Goal: Task Accomplishment & Management: Complete application form

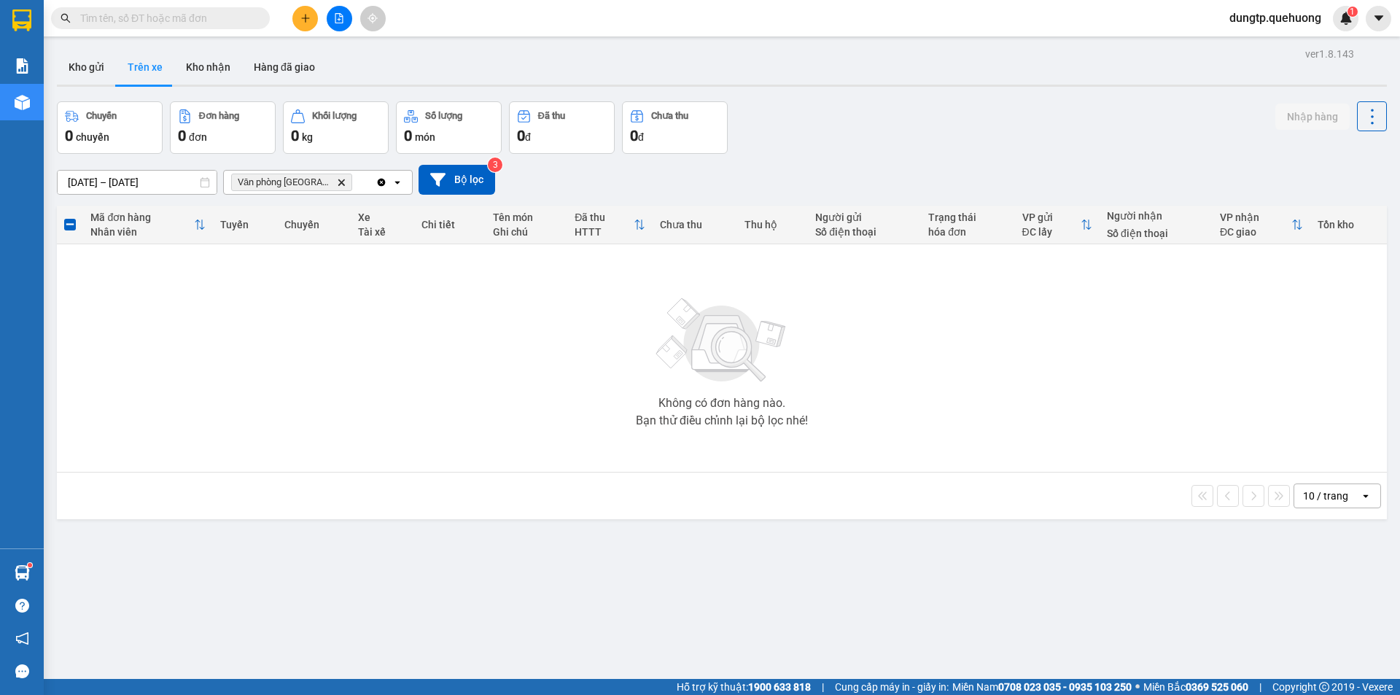
click at [182, 17] on input "text" at bounding box center [166, 18] width 172 height 16
click at [306, 16] on icon "plus" at bounding box center [305, 18] width 10 height 10
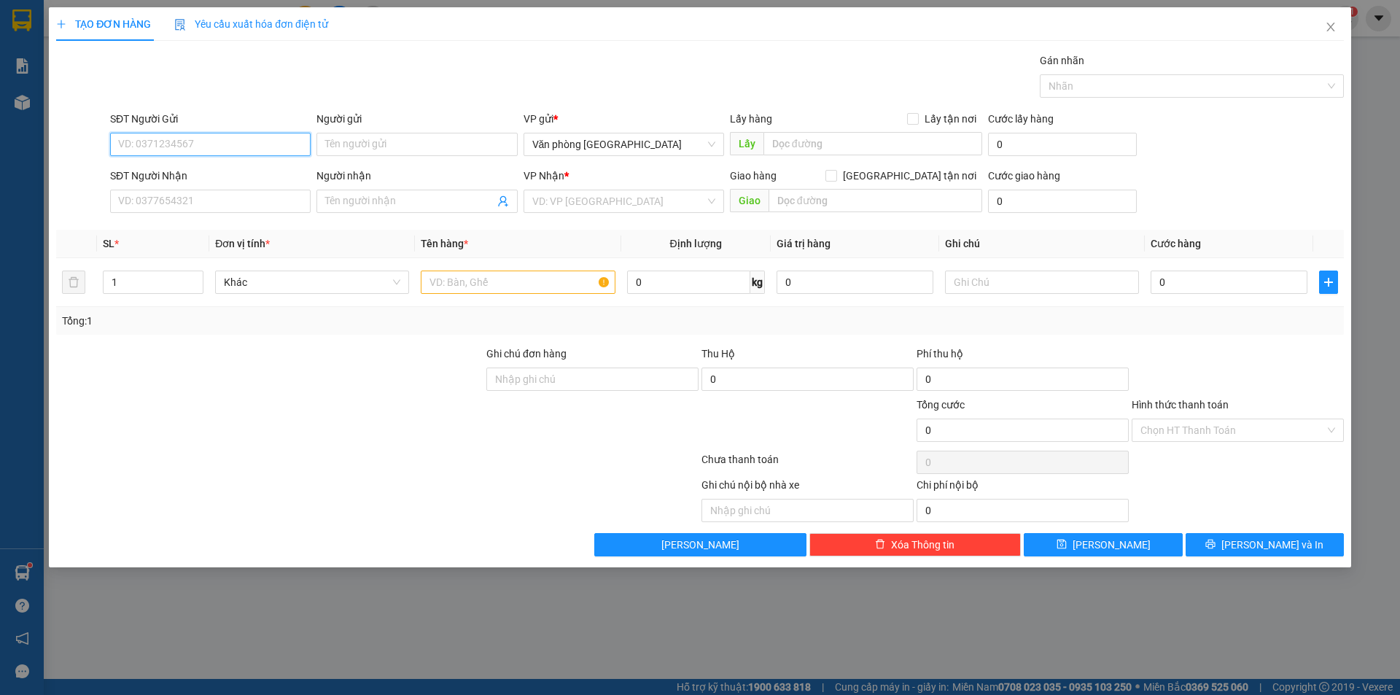
click at [203, 141] on input "SĐT Người Gửi" at bounding box center [210, 144] width 200 height 23
click at [241, 141] on input "SĐT Người Gửi" at bounding box center [210, 144] width 200 height 23
type input "0974806986"
click at [397, 148] on input "Người gửi" at bounding box center [416, 144] width 200 height 23
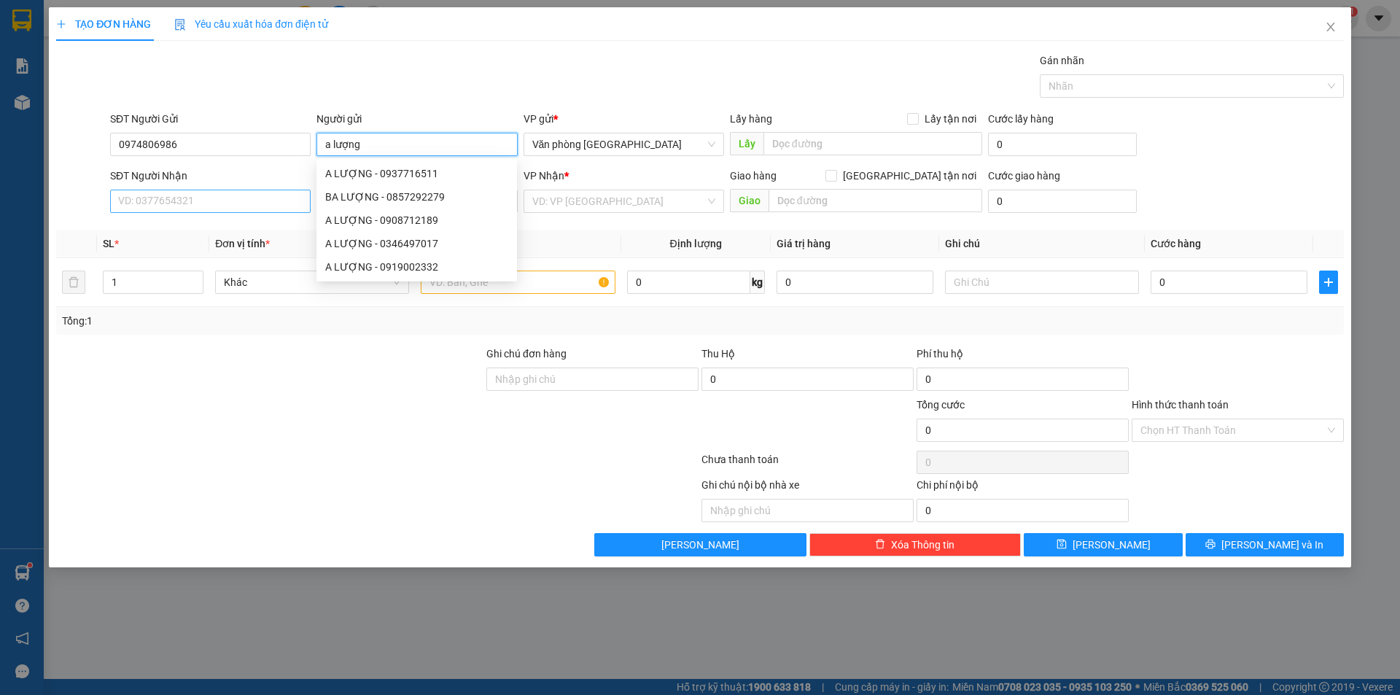
type input "a lượng"
click at [230, 195] on input "SĐT Người Nhận" at bounding box center [210, 201] width 200 height 23
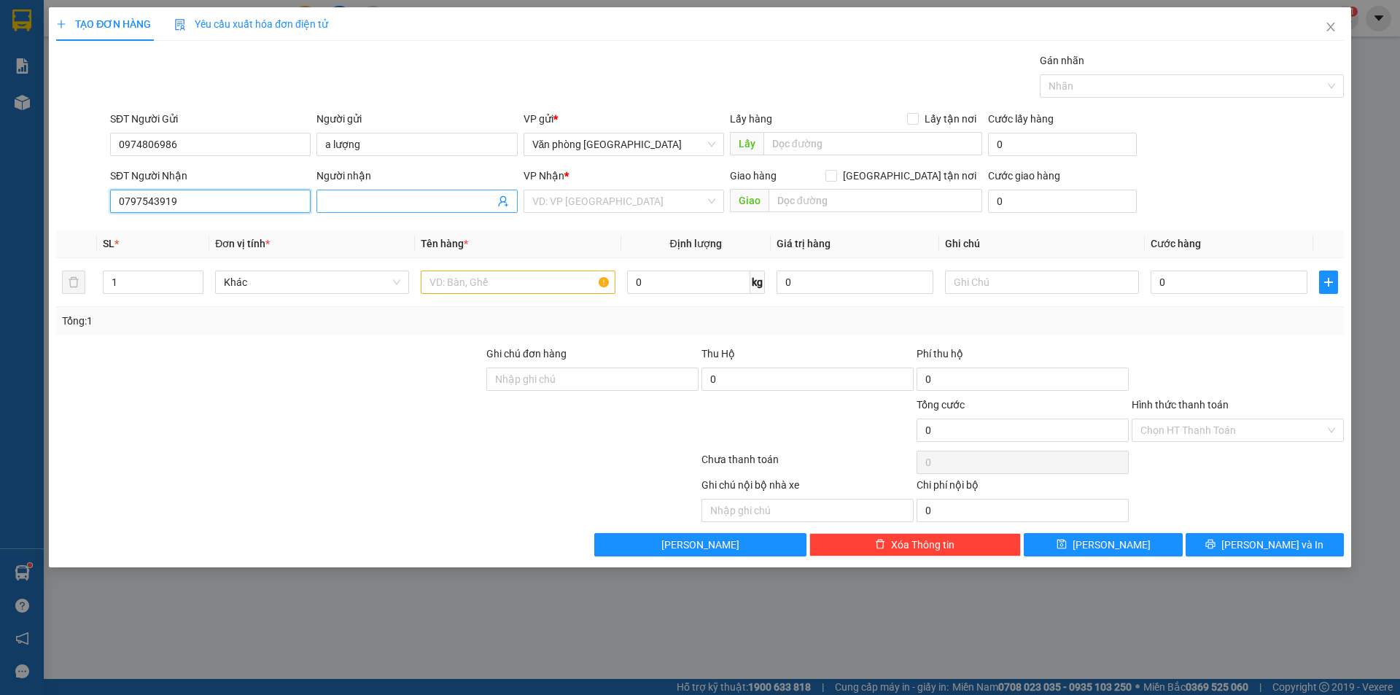
type input "0797543919"
click at [367, 192] on span at bounding box center [416, 201] width 200 height 23
type input "chị trang"
click at [582, 201] on input "search" at bounding box center [618, 201] width 173 height 22
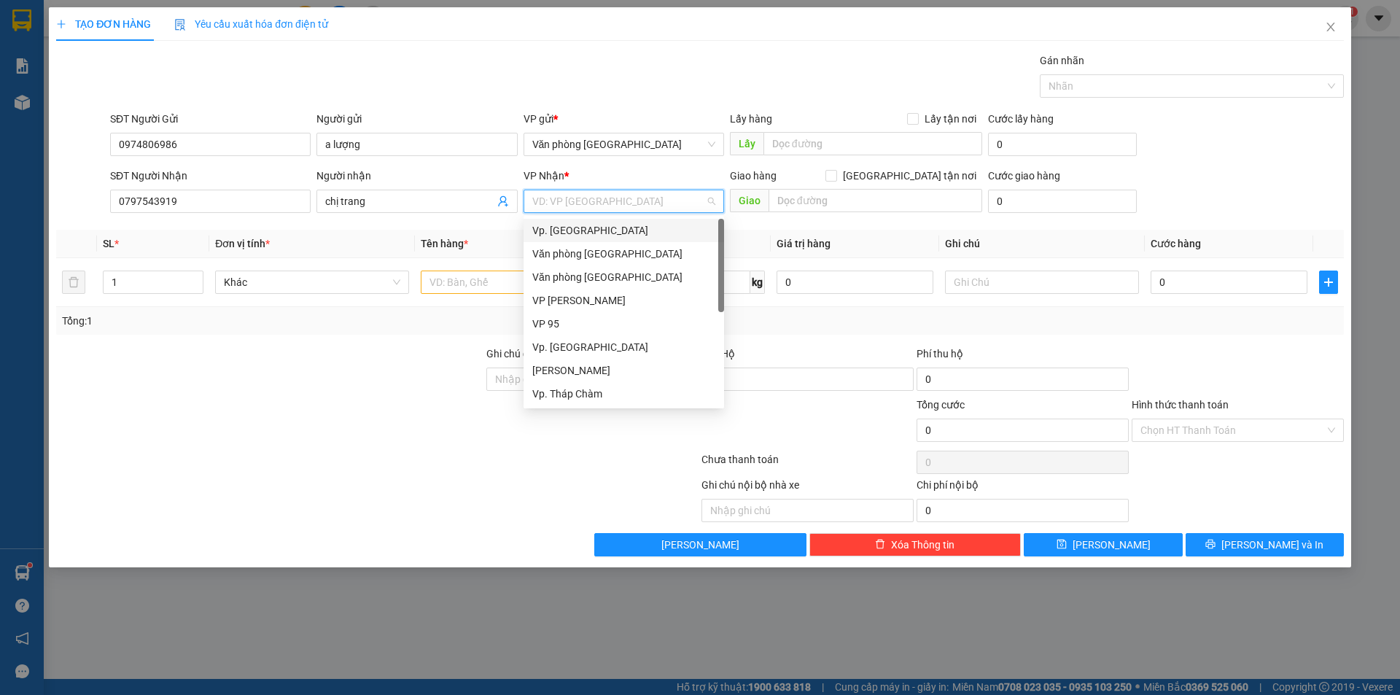
click at [588, 229] on div "Vp. Phan Rang" at bounding box center [623, 230] width 183 height 16
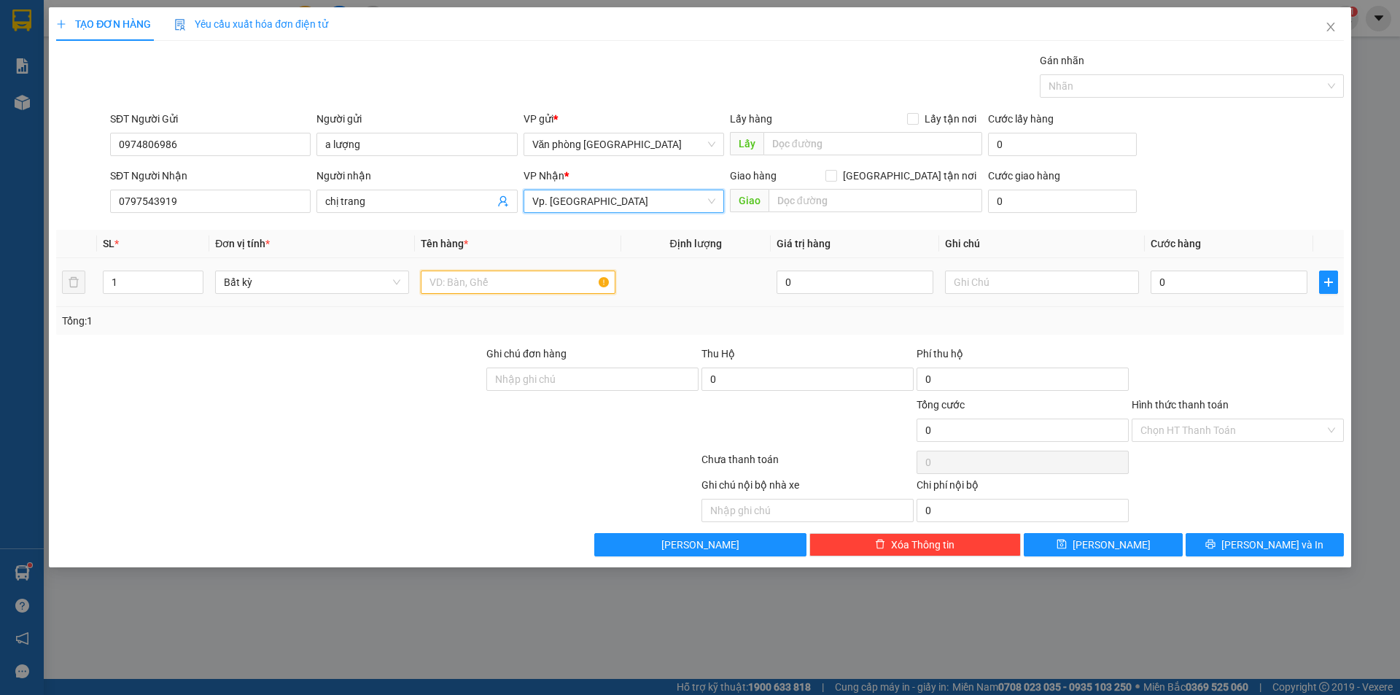
click at [517, 281] on input "text" at bounding box center [518, 281] width 194 height 23
type input "1 thùng giấy"
click at [1182, 281] on input "0" at bounding box center [1228, 281] width 157 height 23
type input "5"
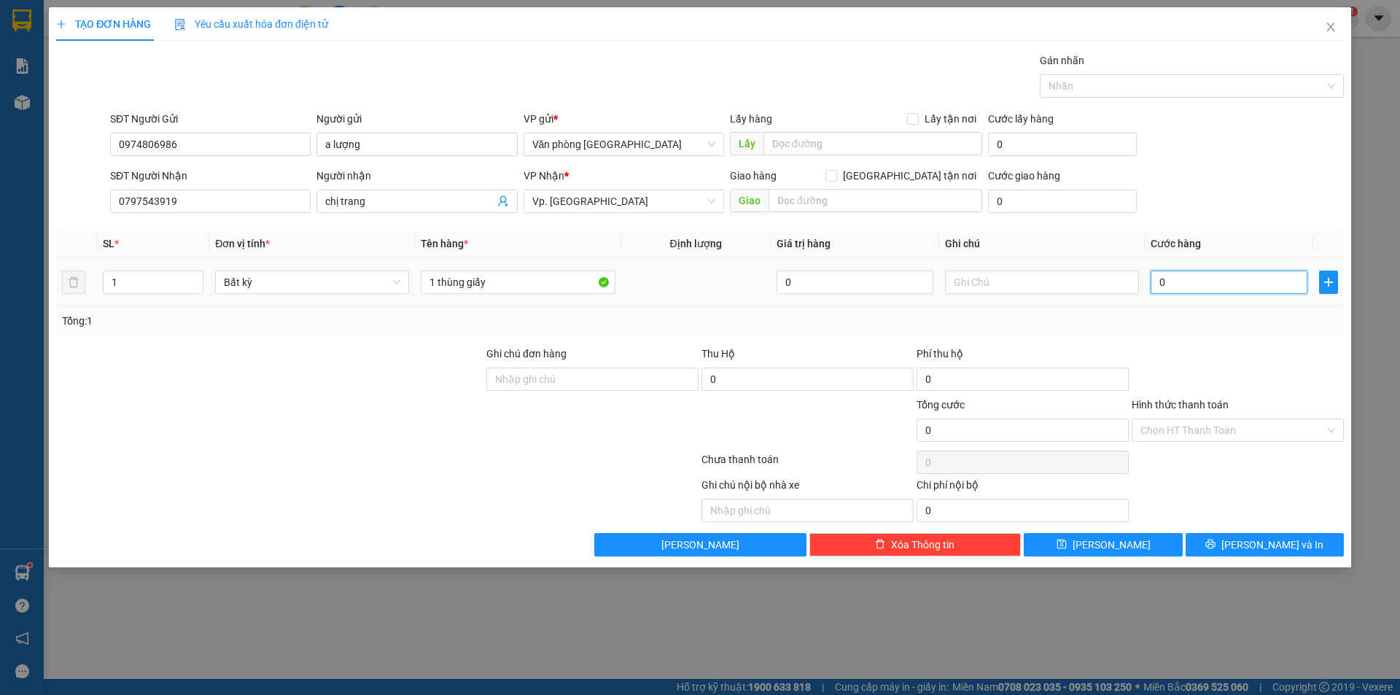
type input "5"
type input "50"
type input "50.000"
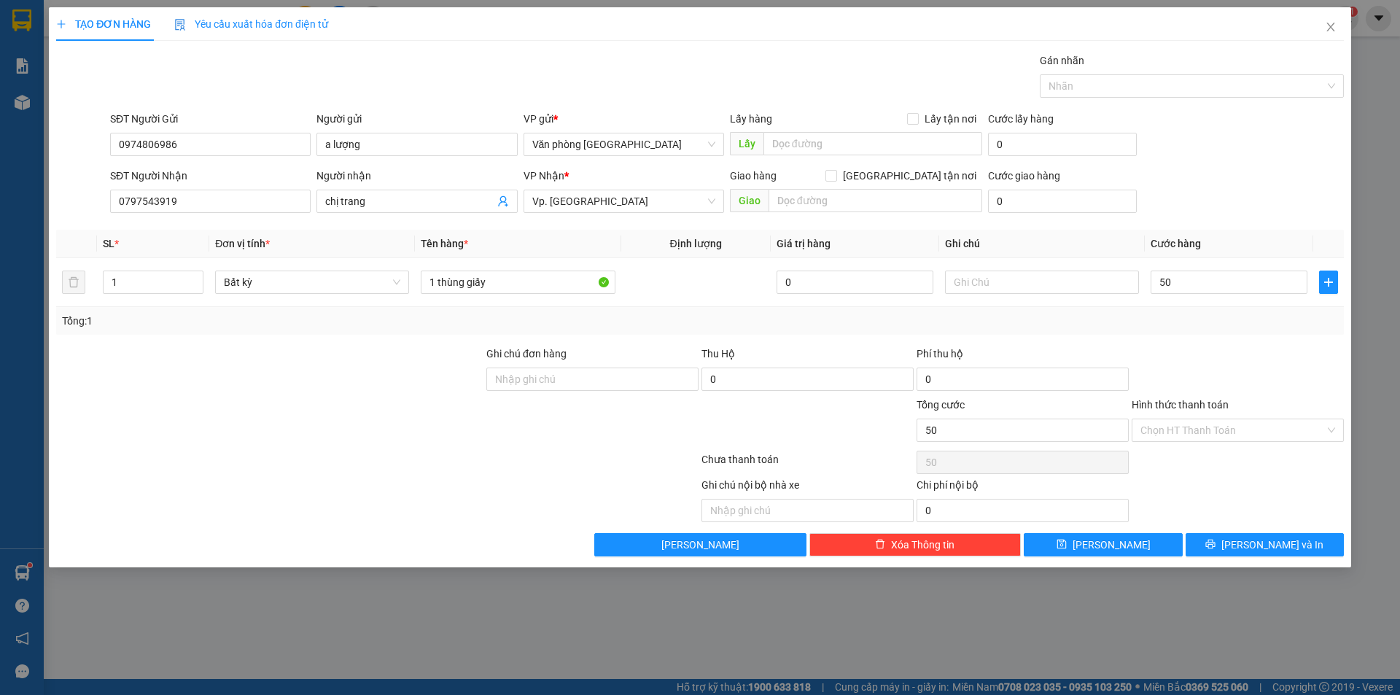
type input "50.000"
click at [1192, 377] on div at bounding box center [1237, 371] width 215 height 51
click at [1275, 428] on input "Hình thức thanh toán" at bounding box center [1232, 430] width 184 height 22
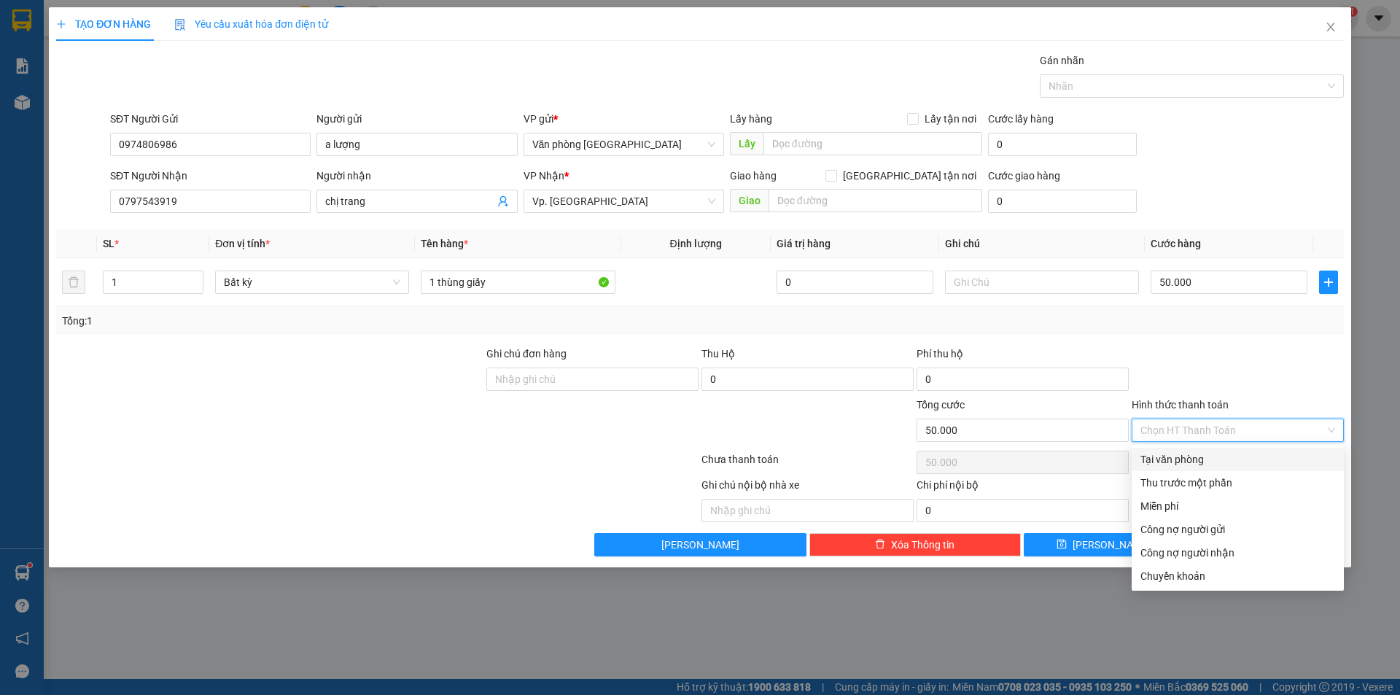
click at [1196, 457] on div "Tại văn phòng" at bounding box center [1237, 459] width 195 height 16
type input "0"
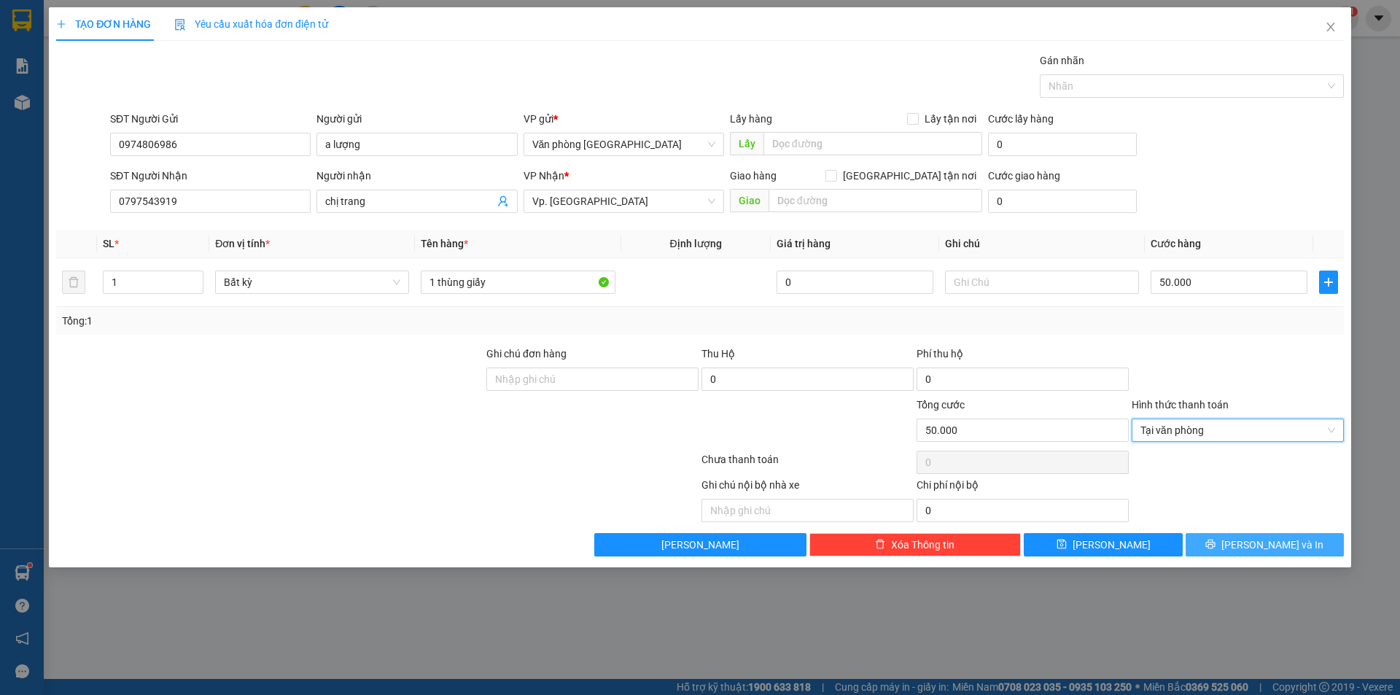
click at [1235, 545] on button "Lưu và In" at bounding box center [1264, 544] width 158 height 23
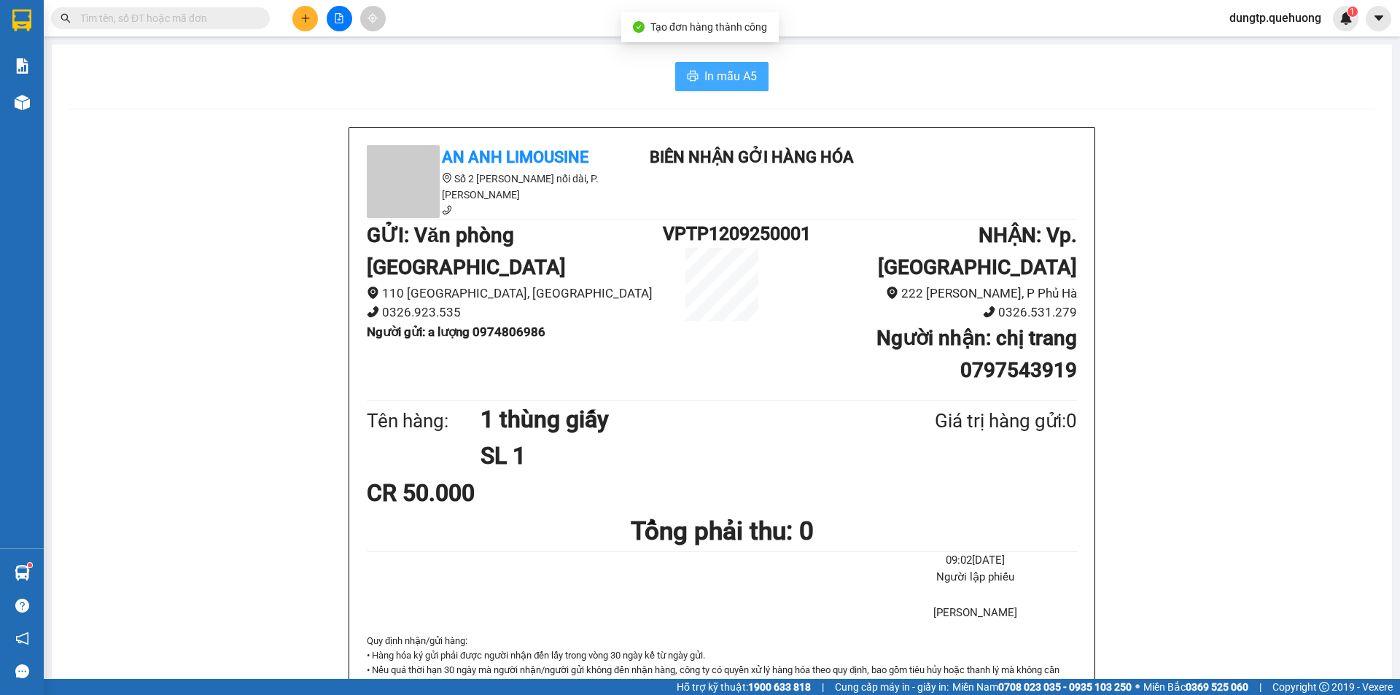
drag, startPoint x: 702, startPoint y: 69, endPoint x: 704, endPoint y: 80, distance: 11.2
click at [704, 70] on span "In mẫu A5" at bounding box center [730, 76] width 52 height 18
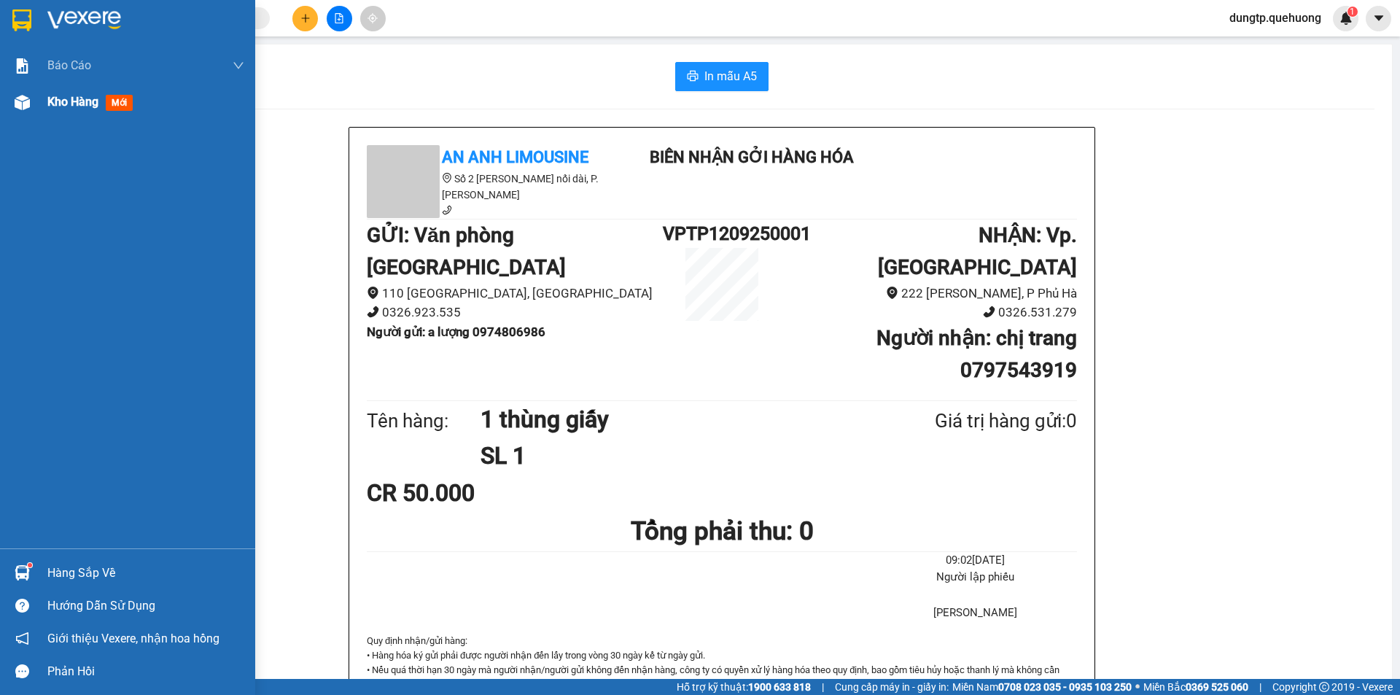
click at [55, 109] on span "Kho hàng" at bounding box center [72, 102] width 51 height 14
